Goal: Task Accomplishment & Management: Manage account settings

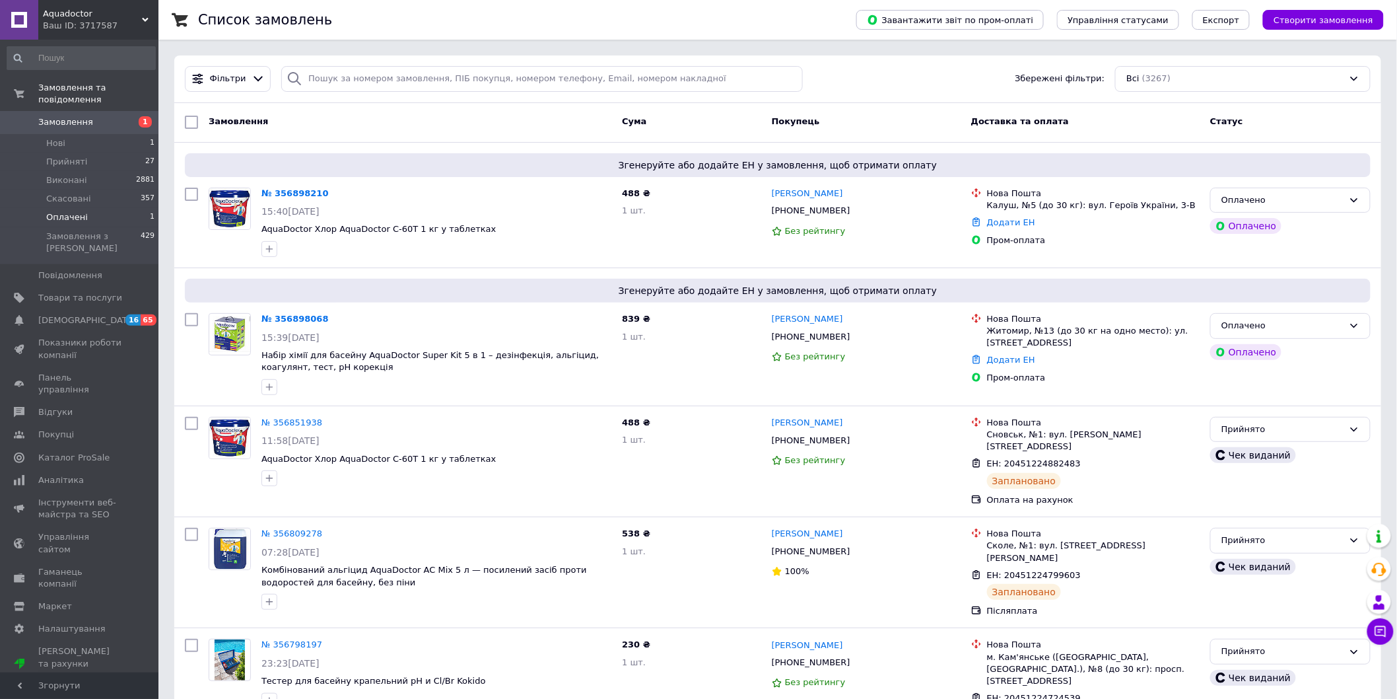
click at [115, 208] on li "Оплачені 1" at bounding box center [81, 217] width 162 height 18
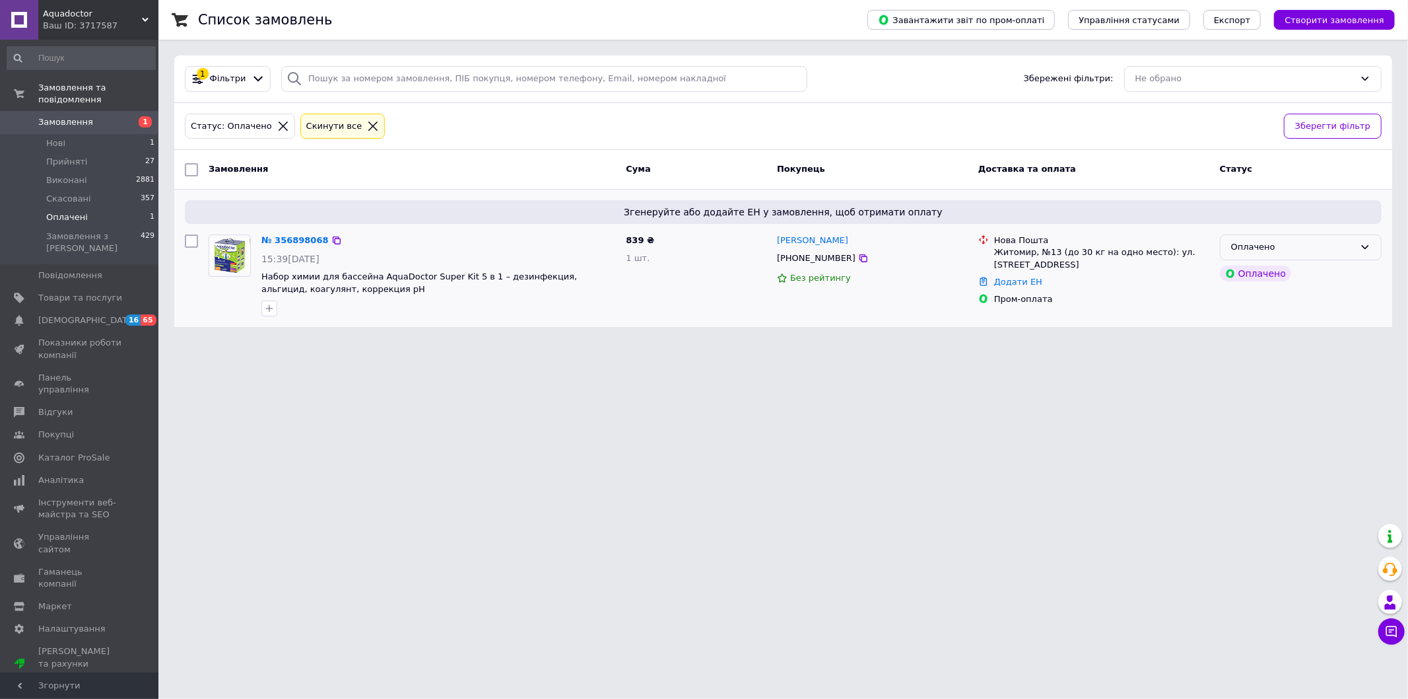
click at [1324, 240] on div "Оплачено" at bounding box center [1292, 247] width 123 height 14
click at [1314, 269] on li "Прийнято" at bounding box center [1301, 275] width 160 height 24
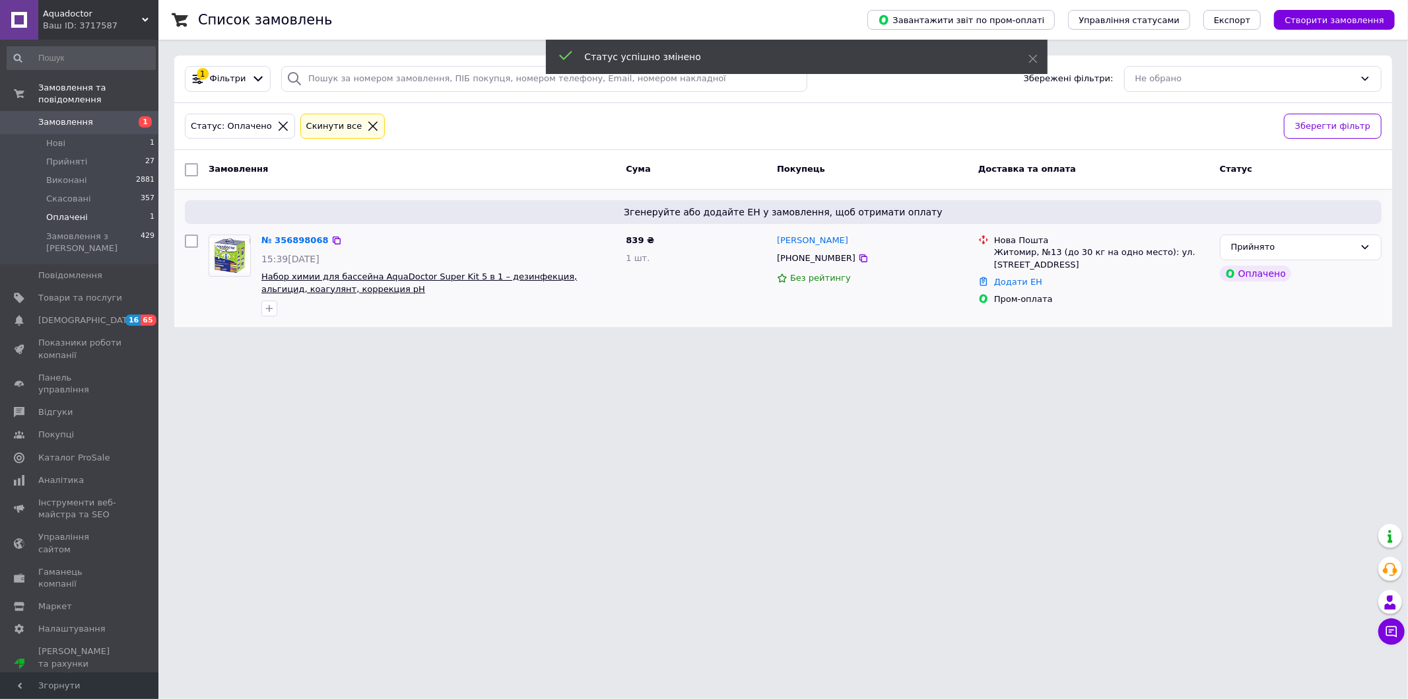
click at [522, 282] on span "Набор химии для бассейна AquaDoctor Super Kit 5 в 1 – дезинфекция, альгицид, ко…" at bounding box center [419, 282] width 316 height 22
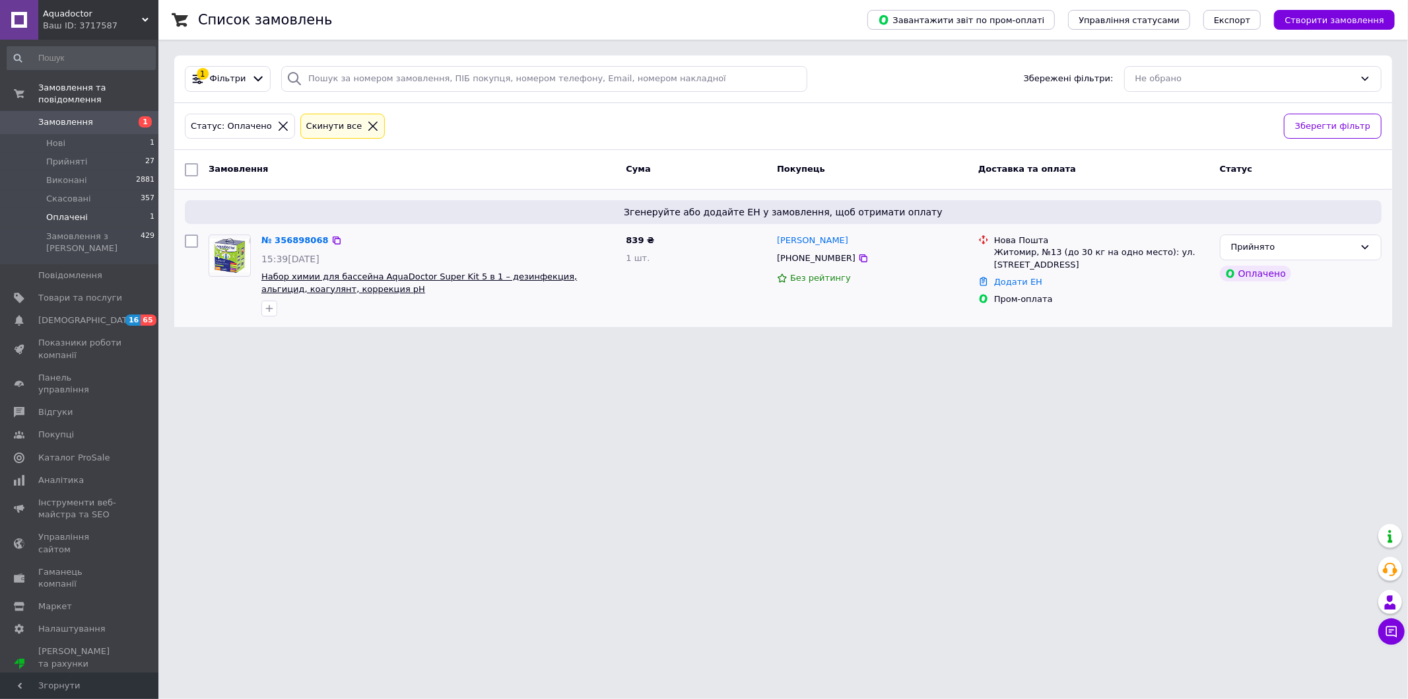
click at [520, 277] on span "Набор химии для бассейна AquaDoctor Super Kit 5 в 1 – дезинфекция, альгицид, ко…" at bounding box center [419, 282] width 316 height 22
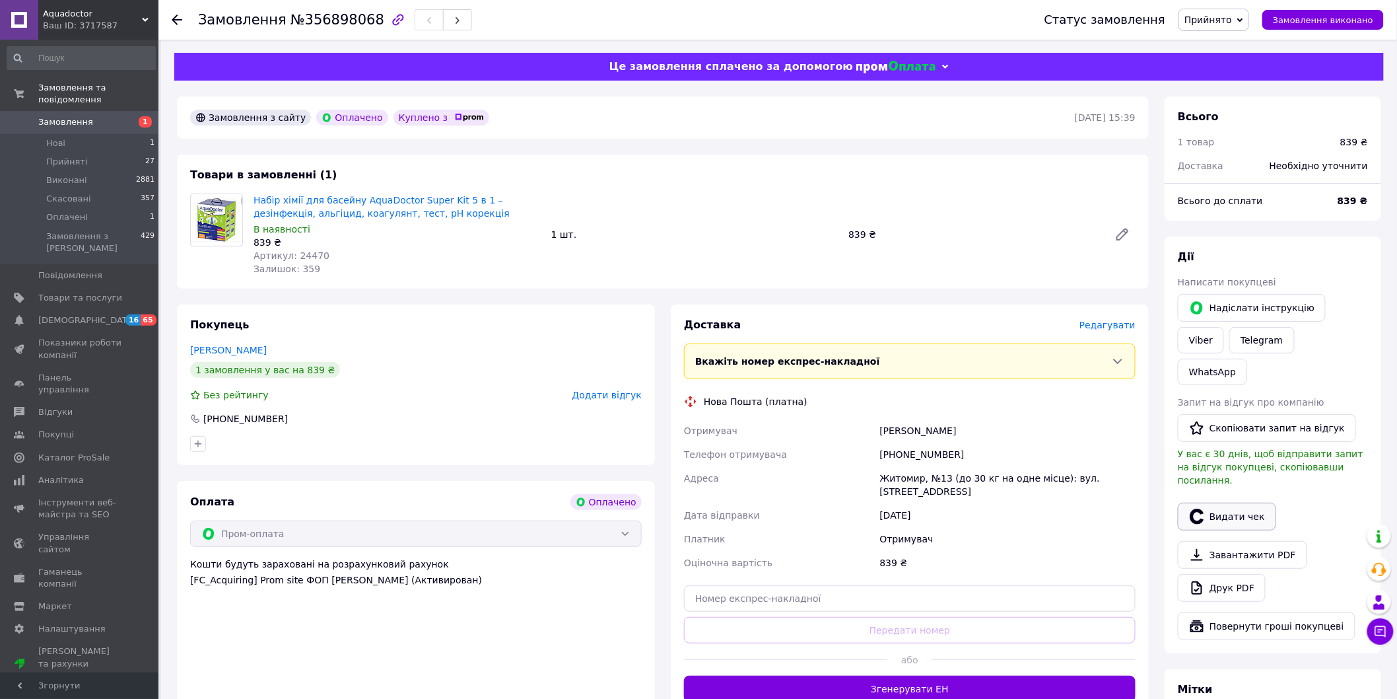
click at [1223, 502] on button "Видати чек" at bounding box center [1227, 516] width 98 height 28
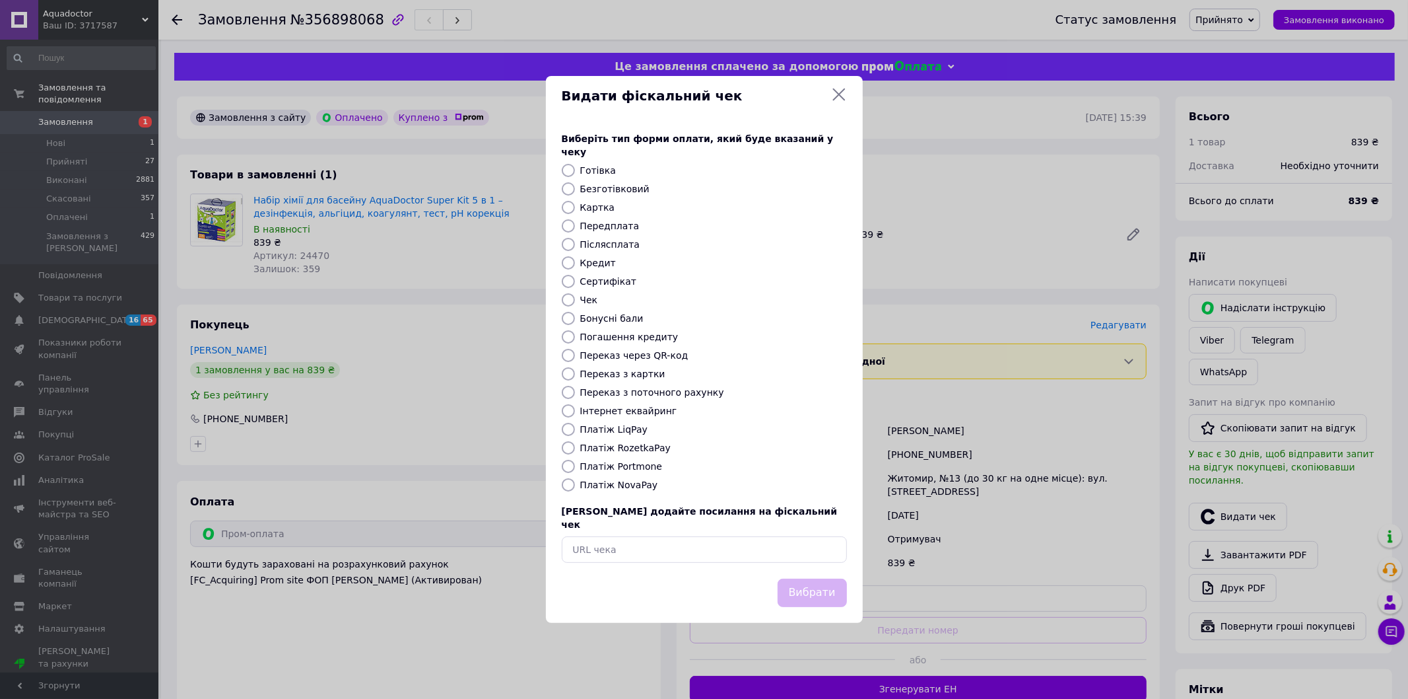
click at [566, 225] on input "Передплата" at bounding box center [568, 225] width 13 height 13
radio input "true"
click at [797, 586] on button "Вибрати" at bounding box center [812, 592] width 69 height 28
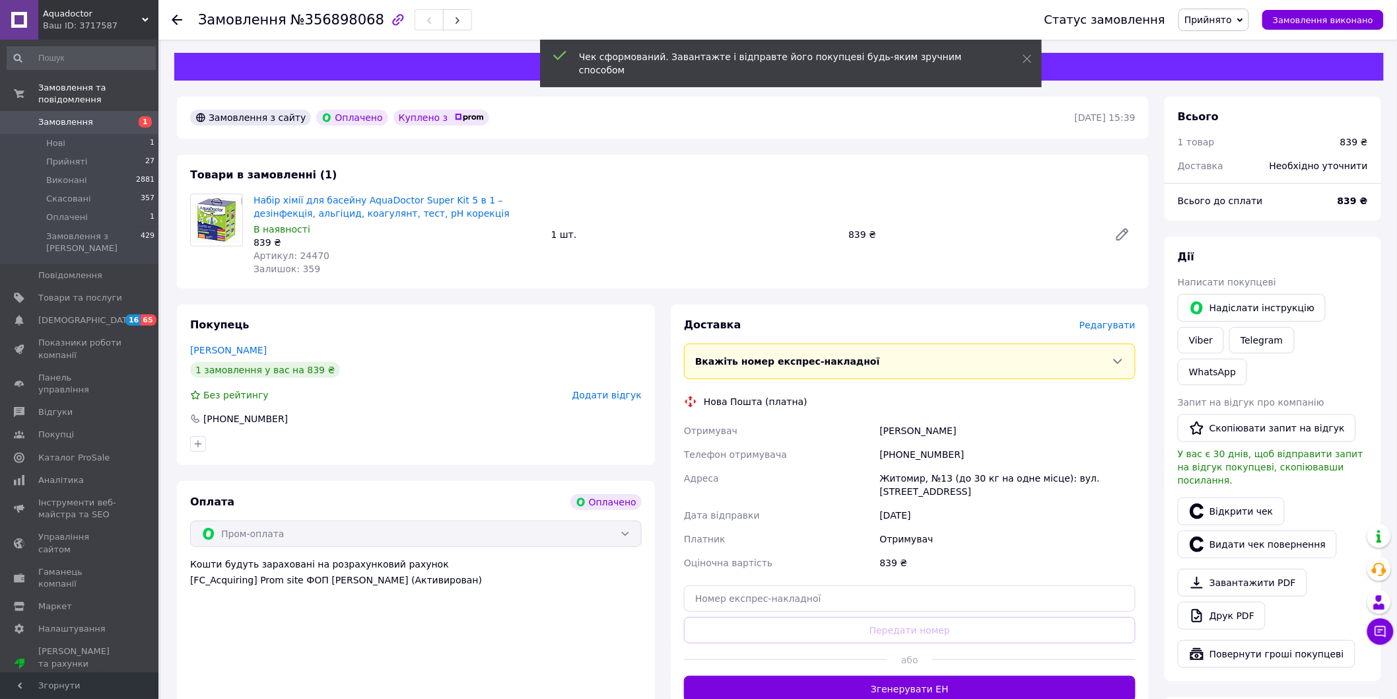
click at [1119, 330] on span "Редагувати" at bounding box center [1107, 325] width 56 height 11
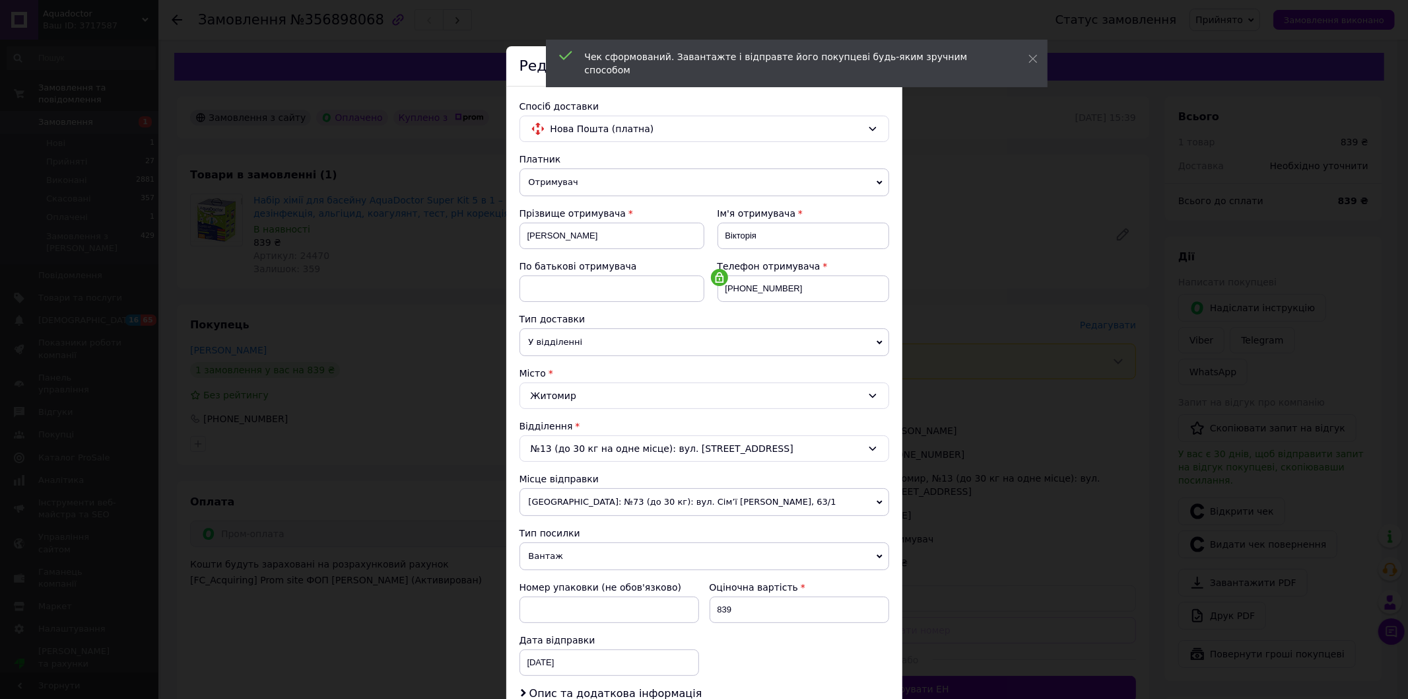
click at [693, 494] on span "Одеса: №73 (до 30 кг): вул. Сім’ї Глодан, 63/1" at bounding box center [705, 502] width 370 height 28
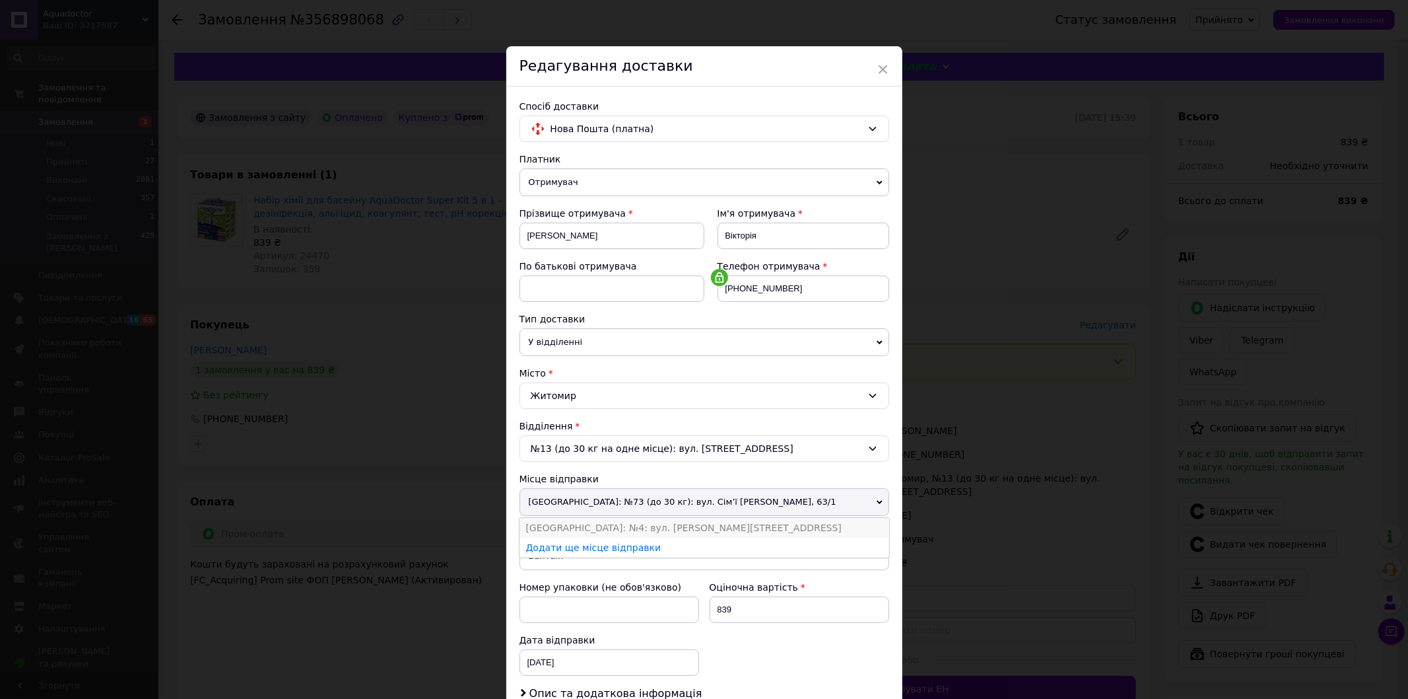
click at [619, 529] on li "Одеса: №4: вул. Євгена Чикаленка, 86" at bounding box center [705, 528] width 370 height 20
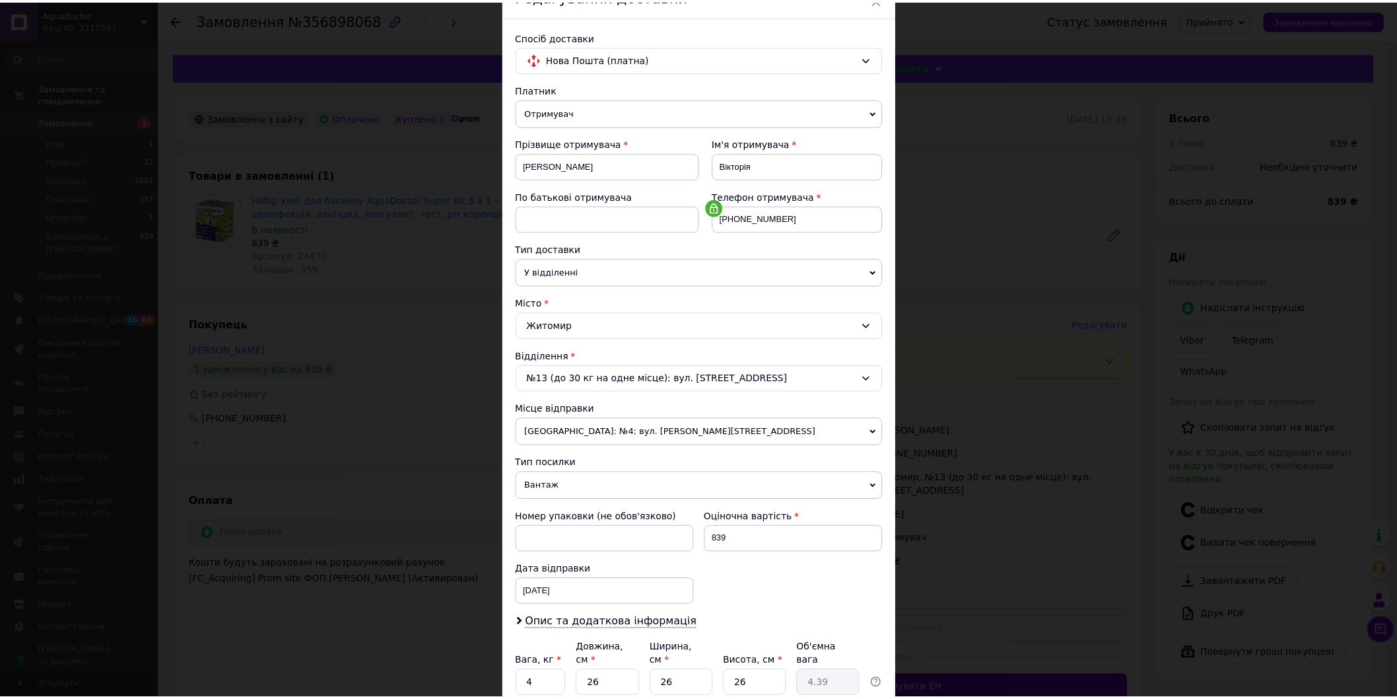
scroll to position [179, 0]
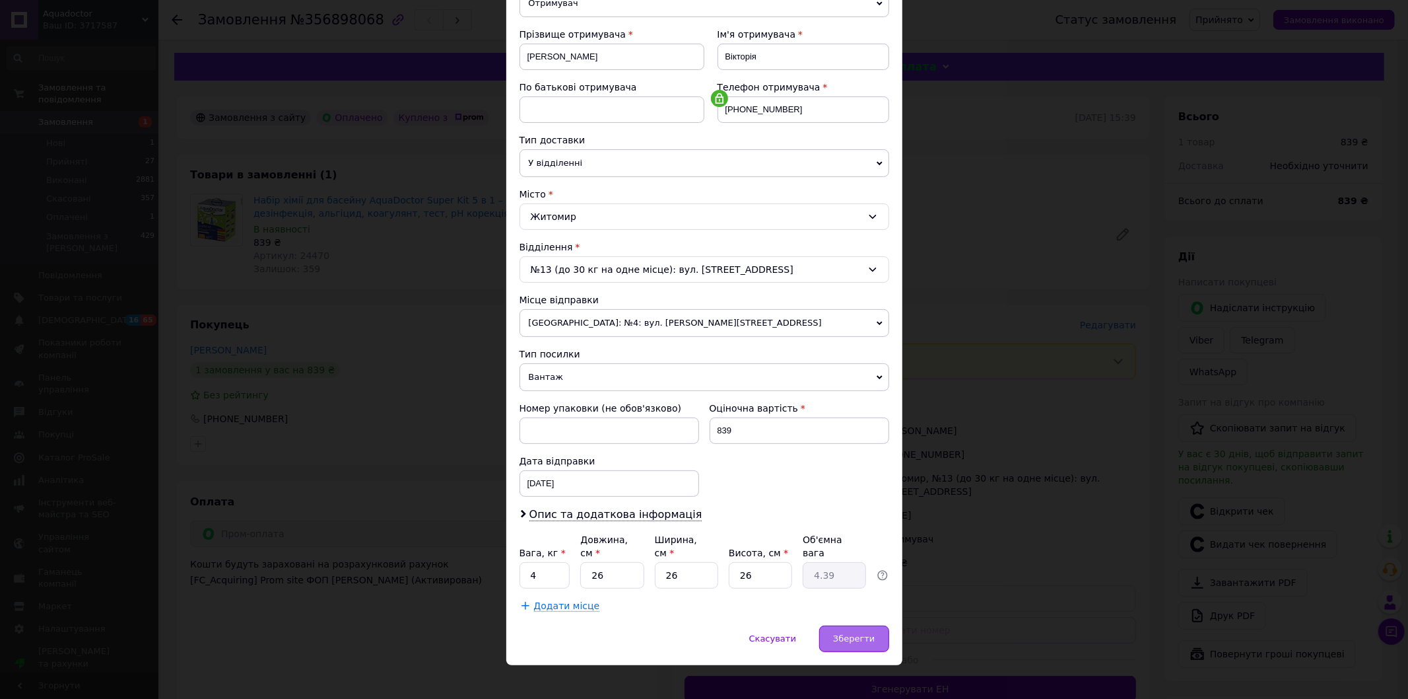
click at [838, 633] on span "Зберегти" at bounding box center [854, 638] width 42 height 10
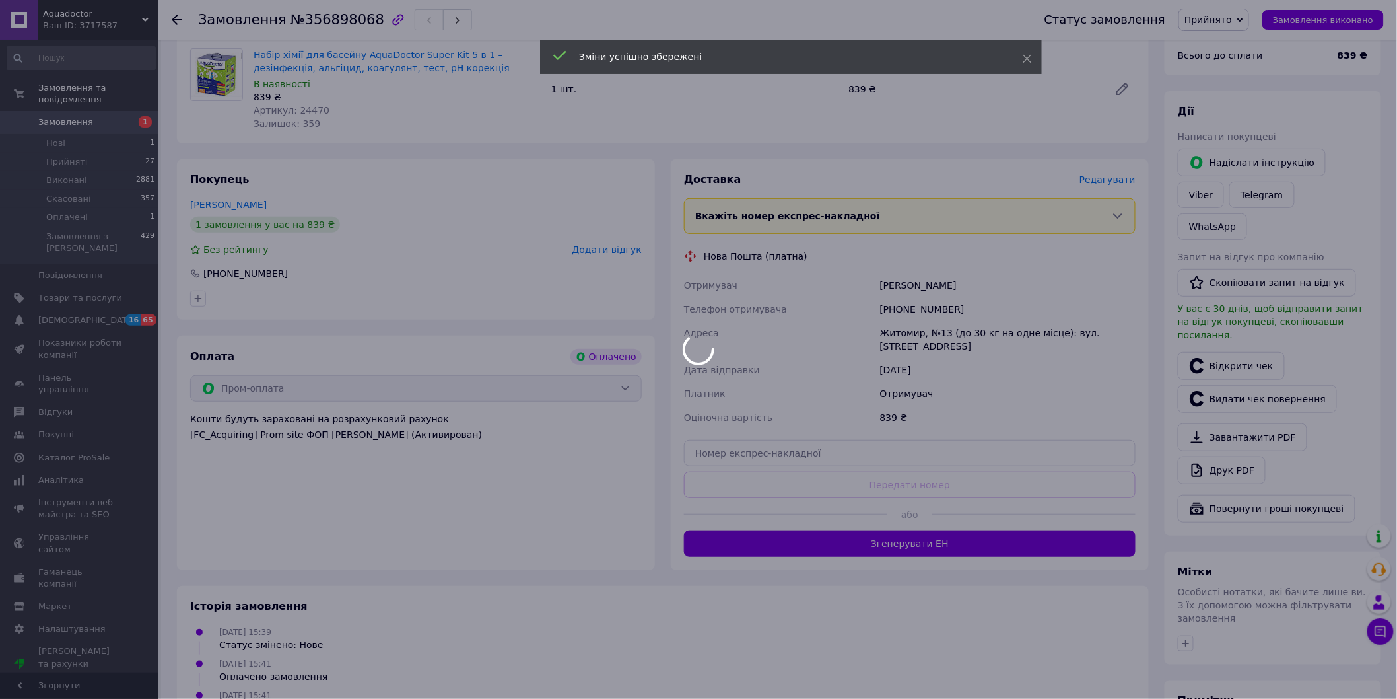
scroll to position [147, 0]
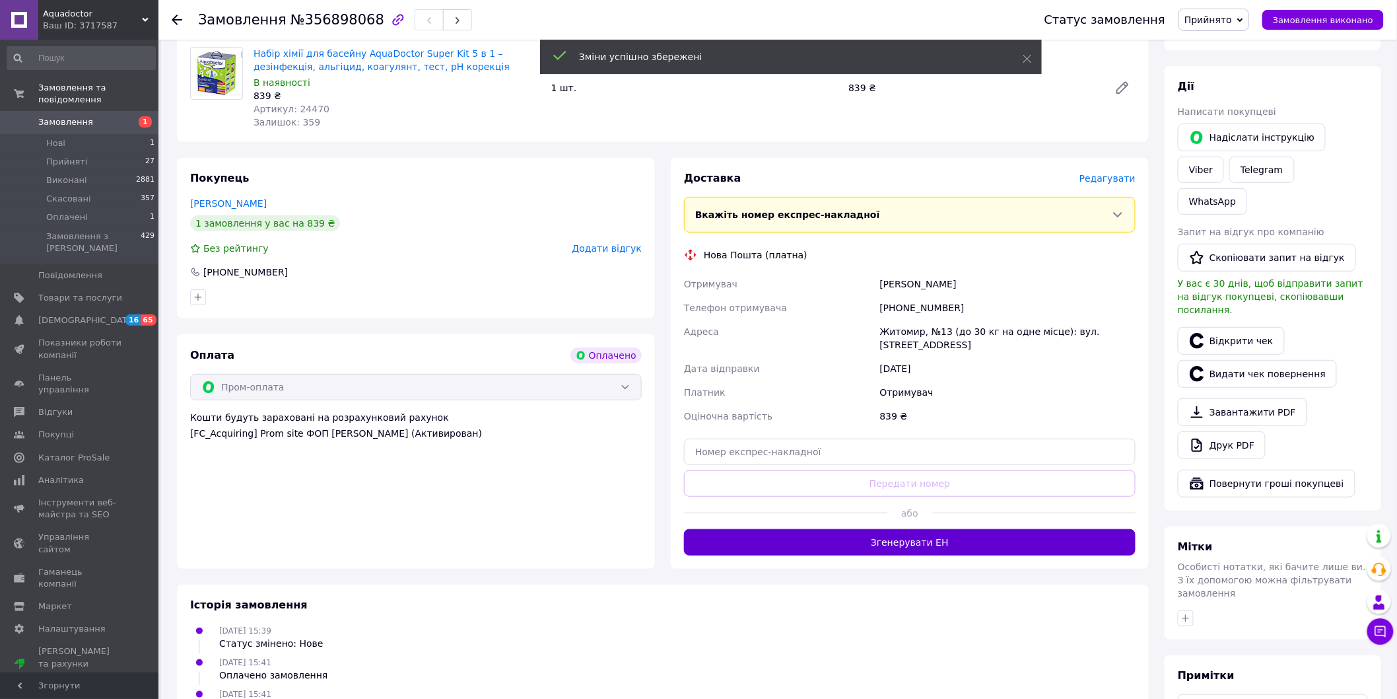
click at [865, 538] on button "Згенерувати ЕН" at bounding box center [910, 542] width 452 height 26
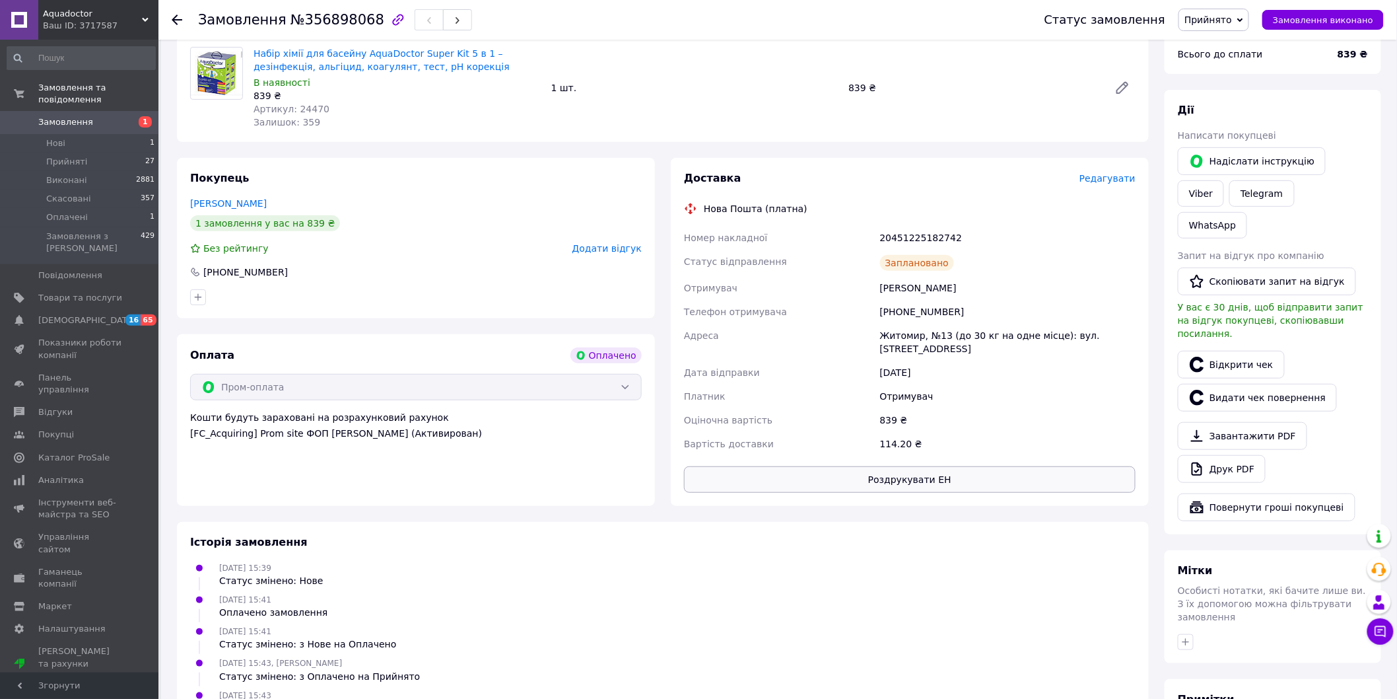
click at [916, 466] on button "Роздрукувати ЕН" at bounding box center [910, 479] width 452 height 26
